Goal: Register for event/course

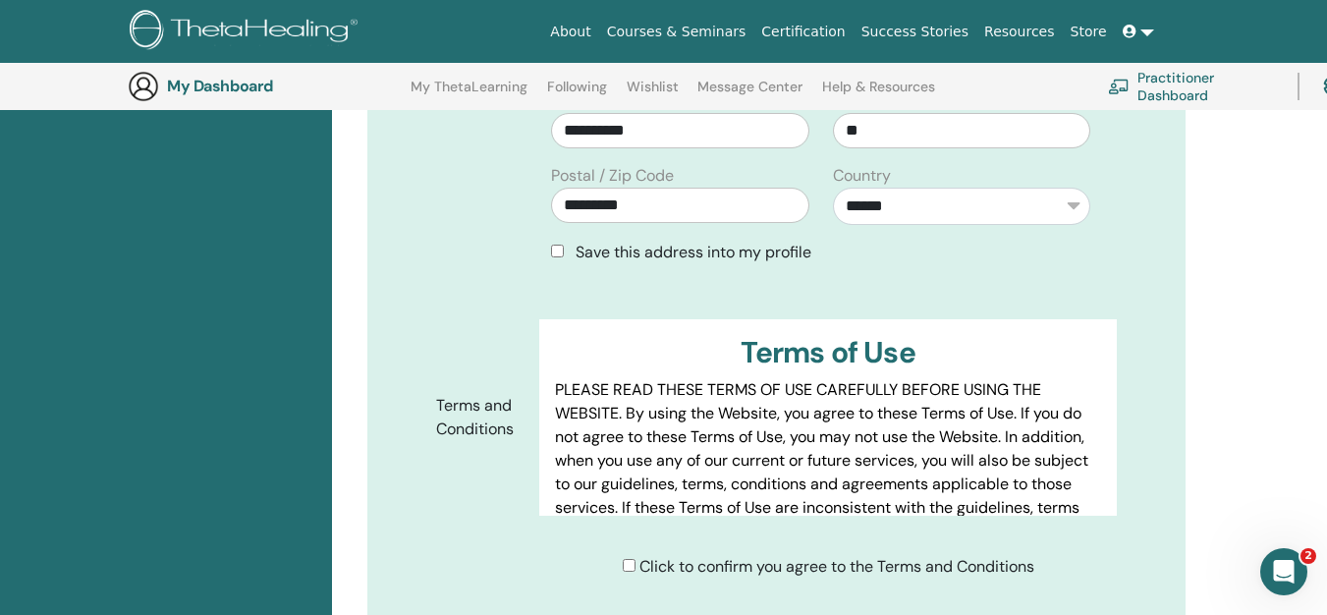
scroll to position [1029, 0]
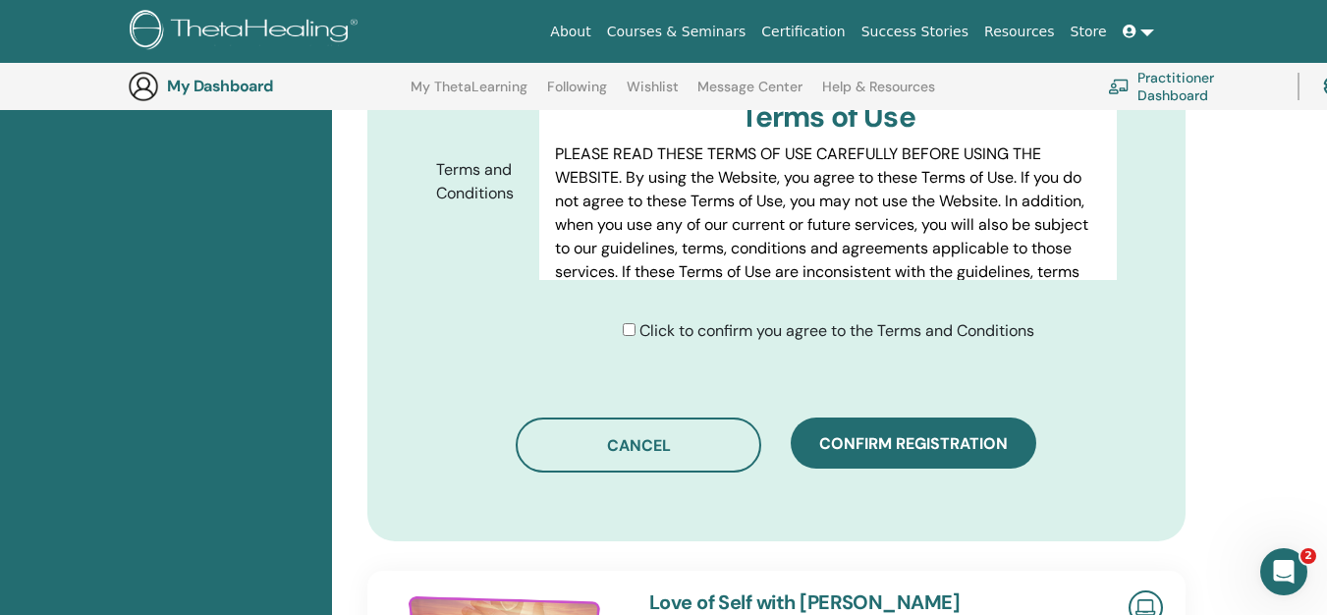
click at [624, 337] on div "Click to confirm you agree to the Terms and Conditions" at bounding box center [828, 331] width 411 height 24
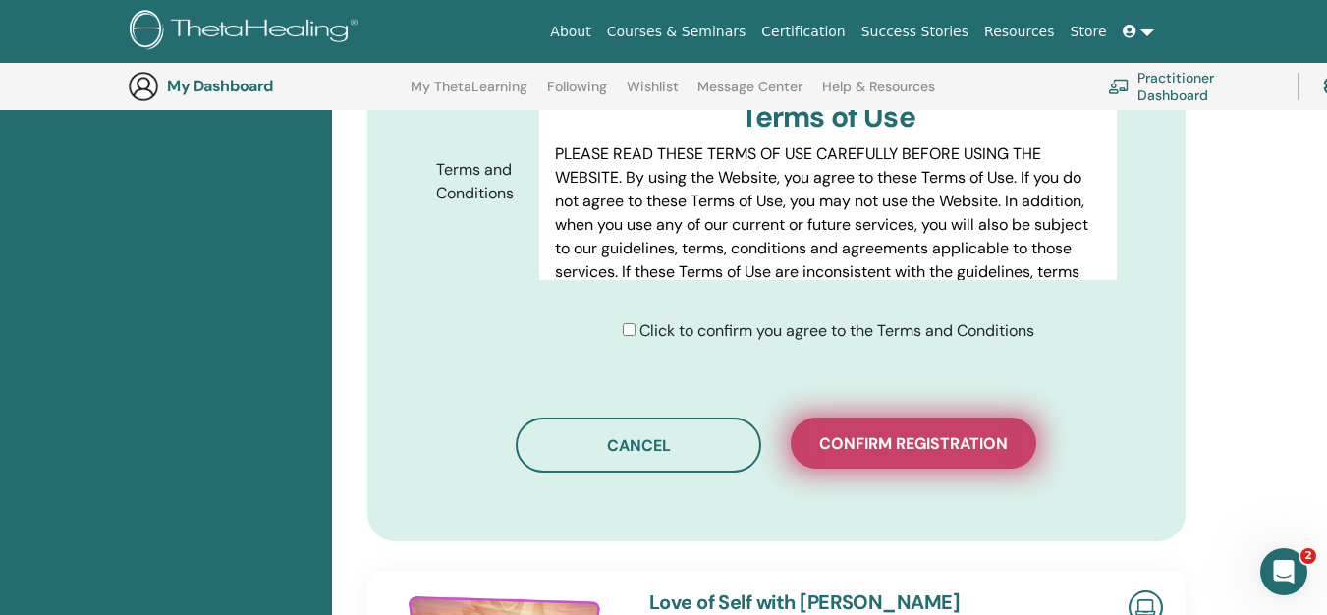
click at [872, 444] on span "Confirm registration" at bounding box center [913, 443] width 189 height 21
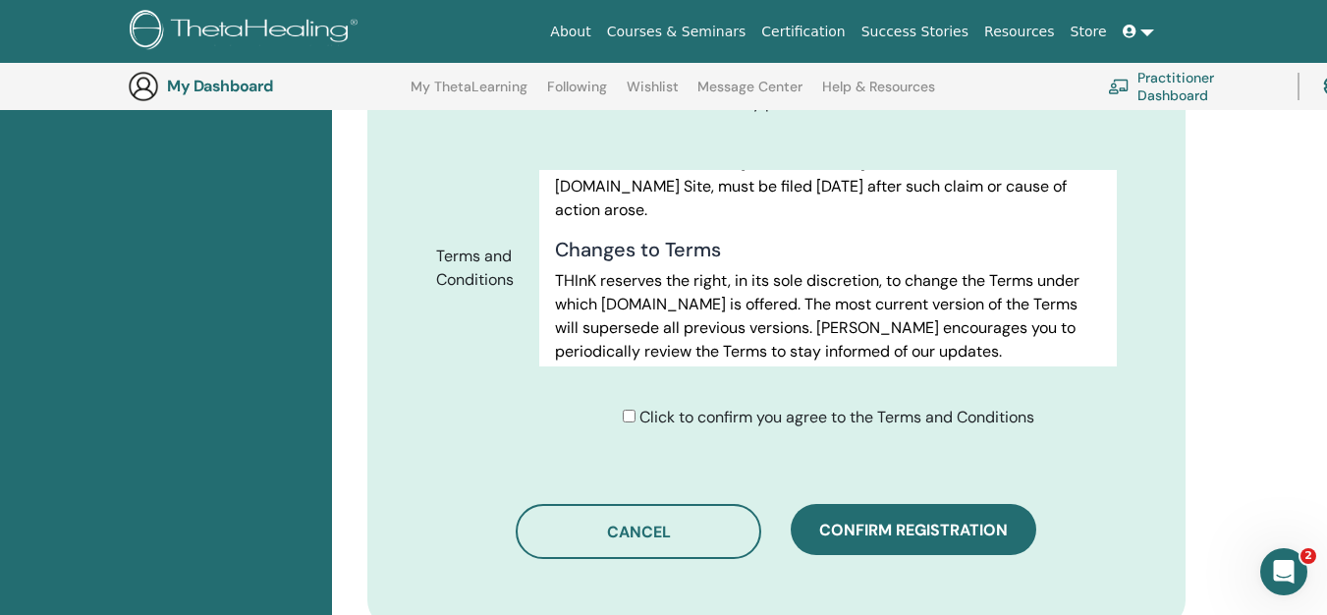
scroll to position [11316, 0]
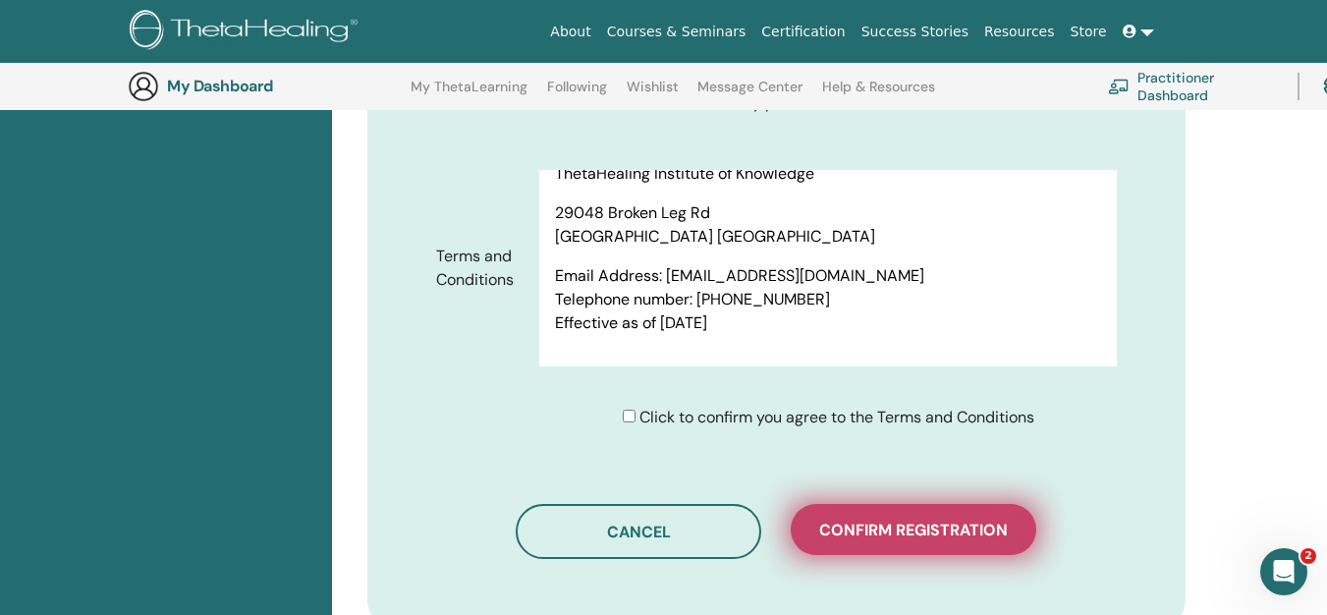
click at [959, 520] on span "Confirm registration" at bounding box center [913, 530] width 189 height 21
click at [958, 520] on span "Confirm registration" at bounding box center [913, 530] width 189 height 21
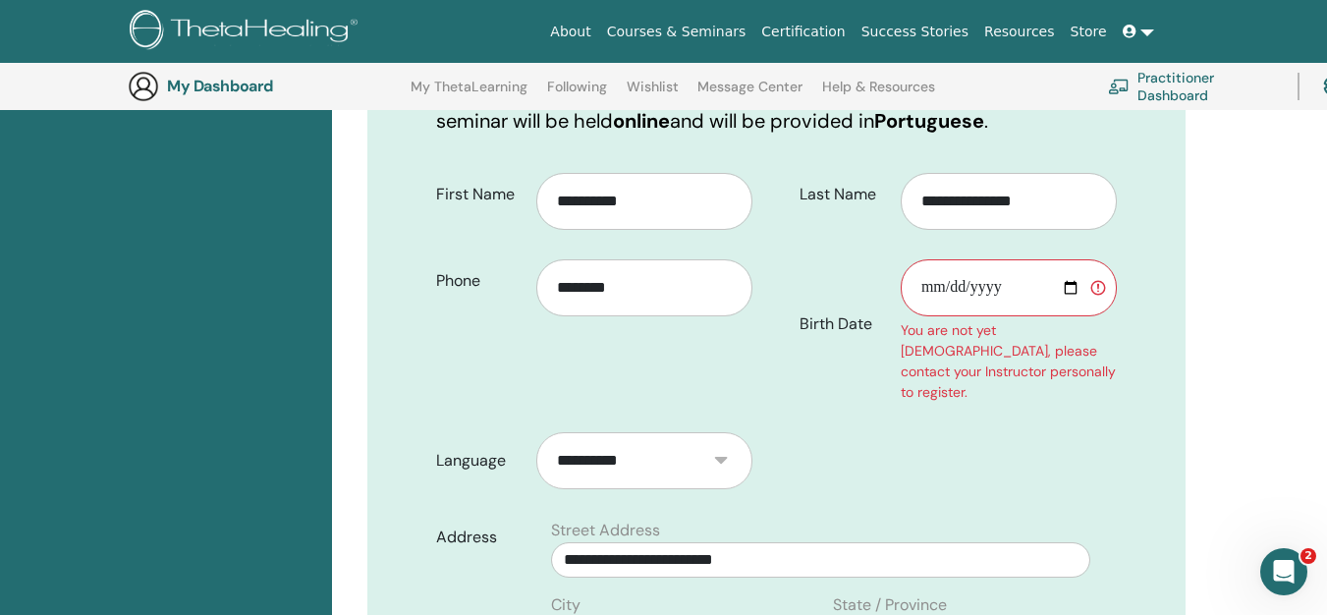
scroll to position [342, 0]
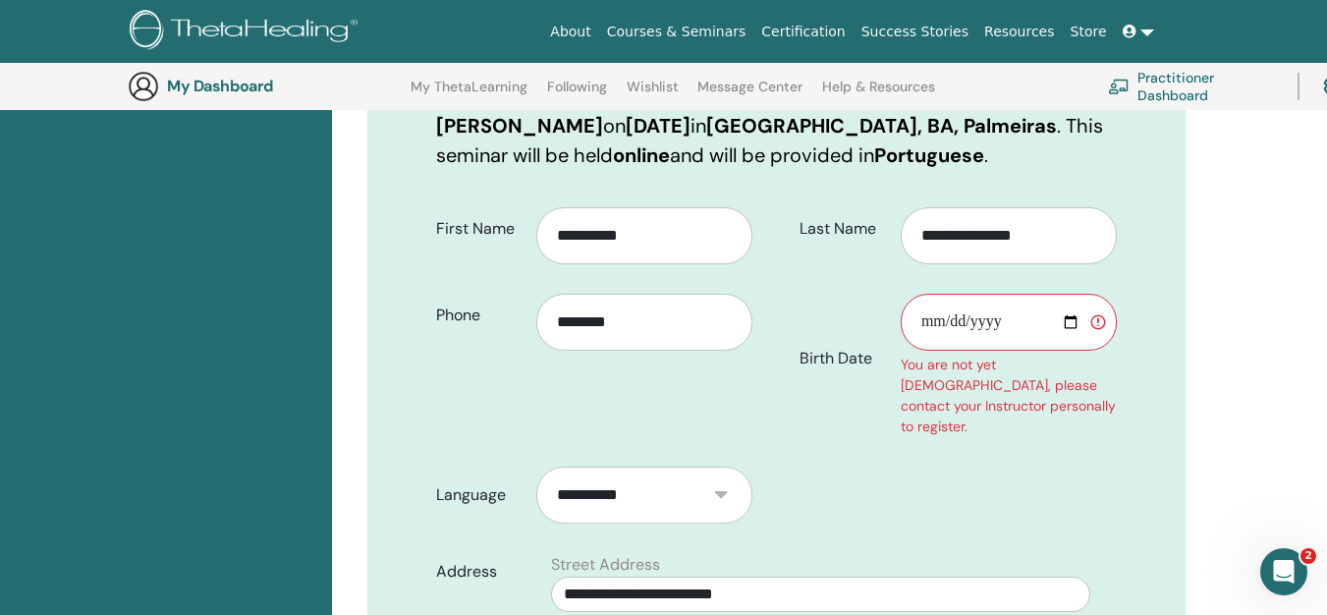
click at [998, 332] on input "Birth Date" at bounding box center [1009, 322] width 216 height 57
type input "**********"
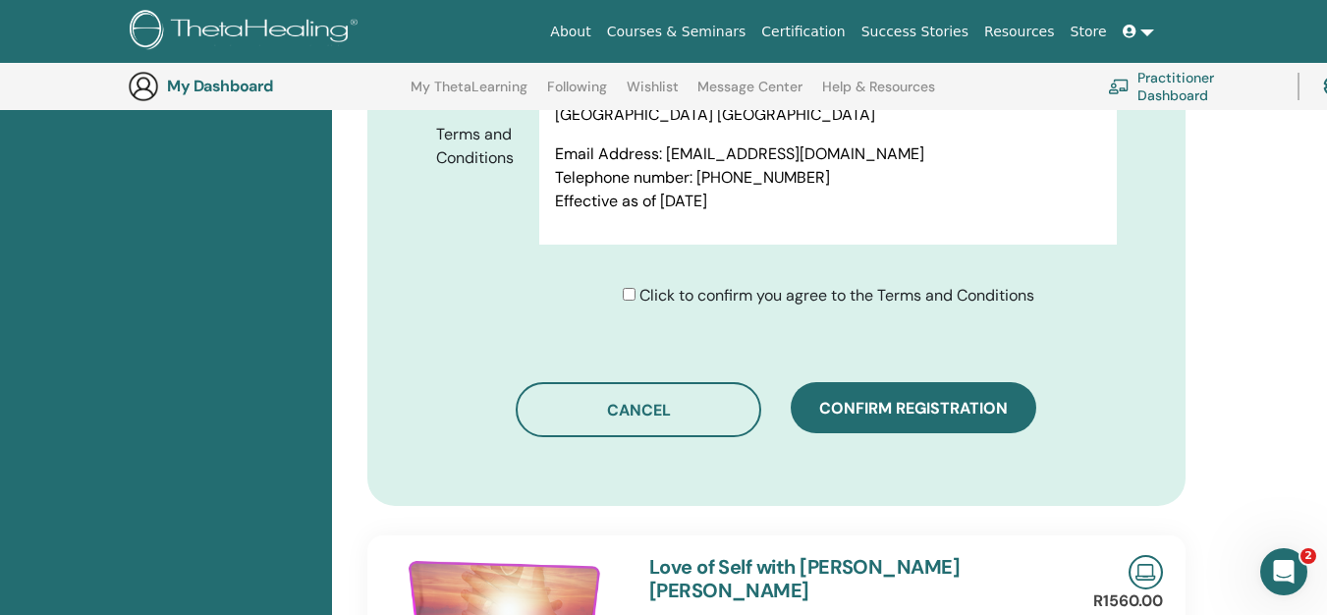
scroll to position [1127, 0]
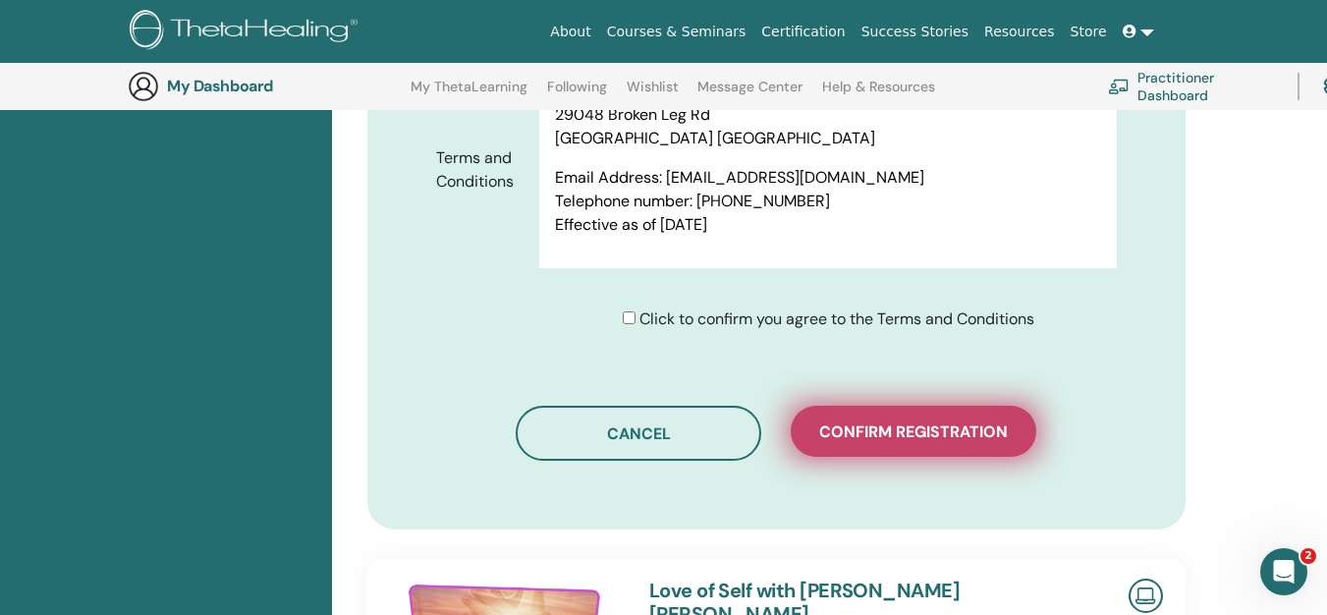
click at [898, 421] on span "Confirm registration" at bounding box center [913, 431] width 189 height 21
